Goal: Check status: Check status

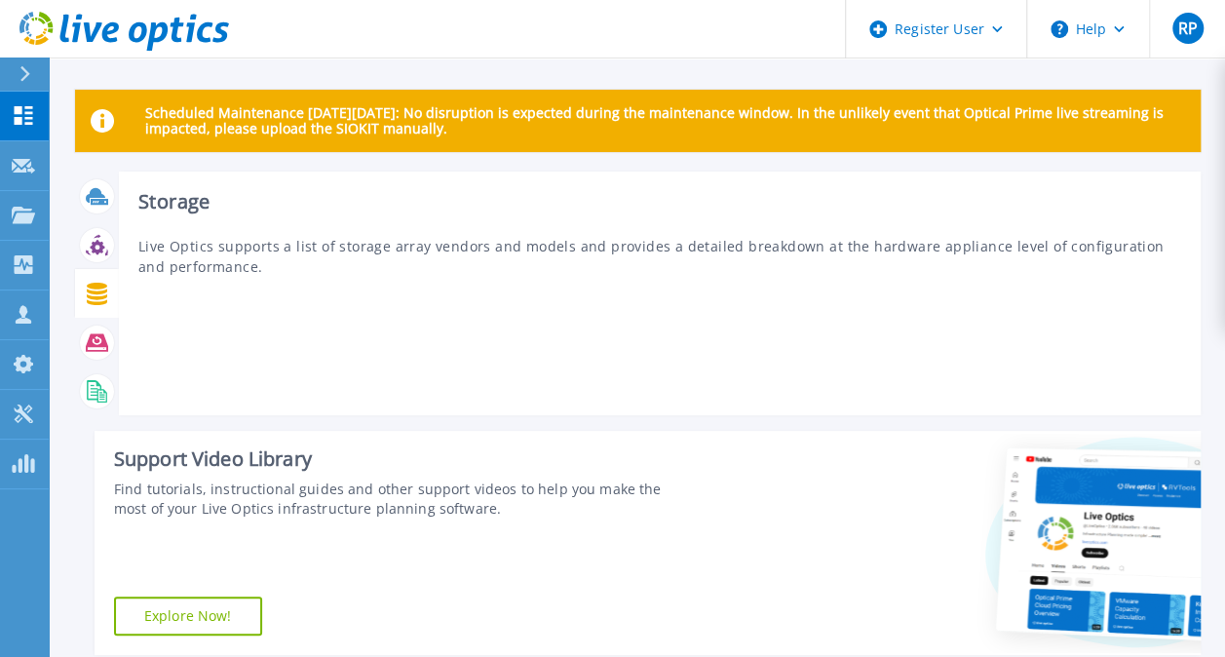
scroll to position [459, 0]
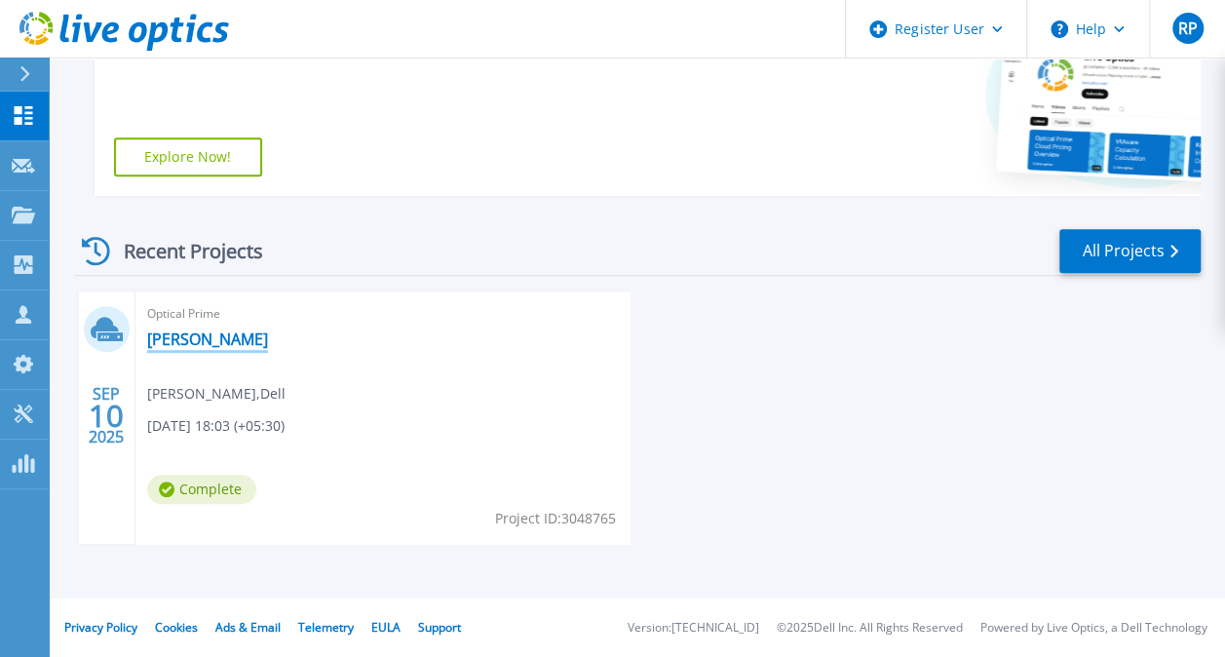
click at [222, 342] on link "[PERSON_NAME]" at bounding box center [207, 338] width 121 height 19
